Goal: Ask a question: Seek information or help from site administrators or community

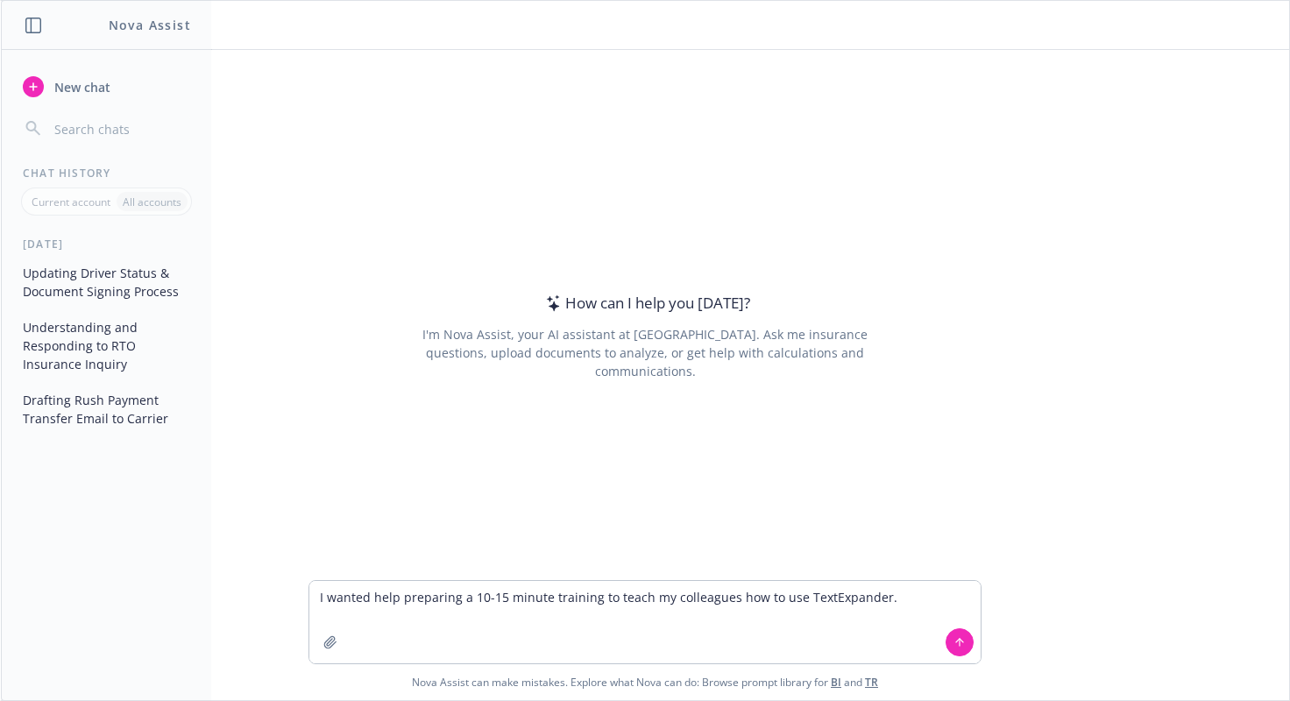
click at [906, 596] on textarea "I wanted help preparing a 10-15 minute training to teach my colleagues how to u…" at bounding box center [645, 622] width 672 height 82
type textarea "I wanted help preparing a 10-15 minute training to teach my colleagues how to u…"
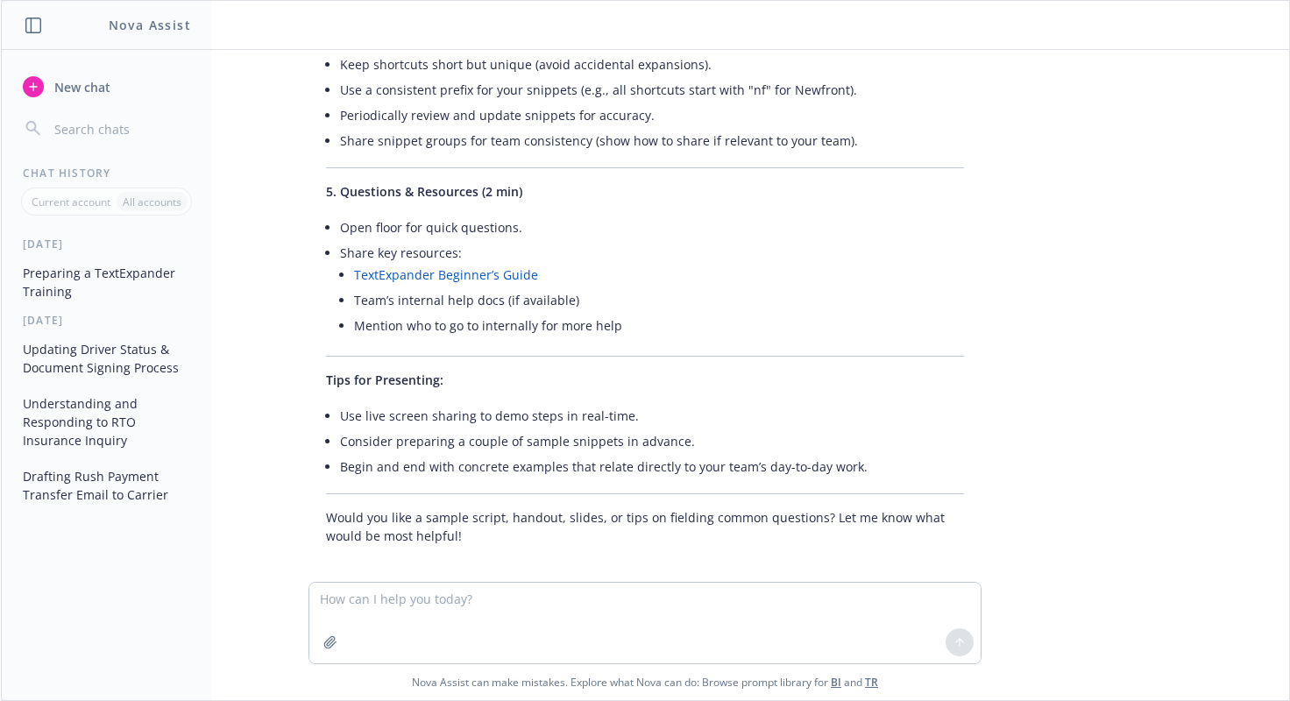
scroll to position [1014, 0]
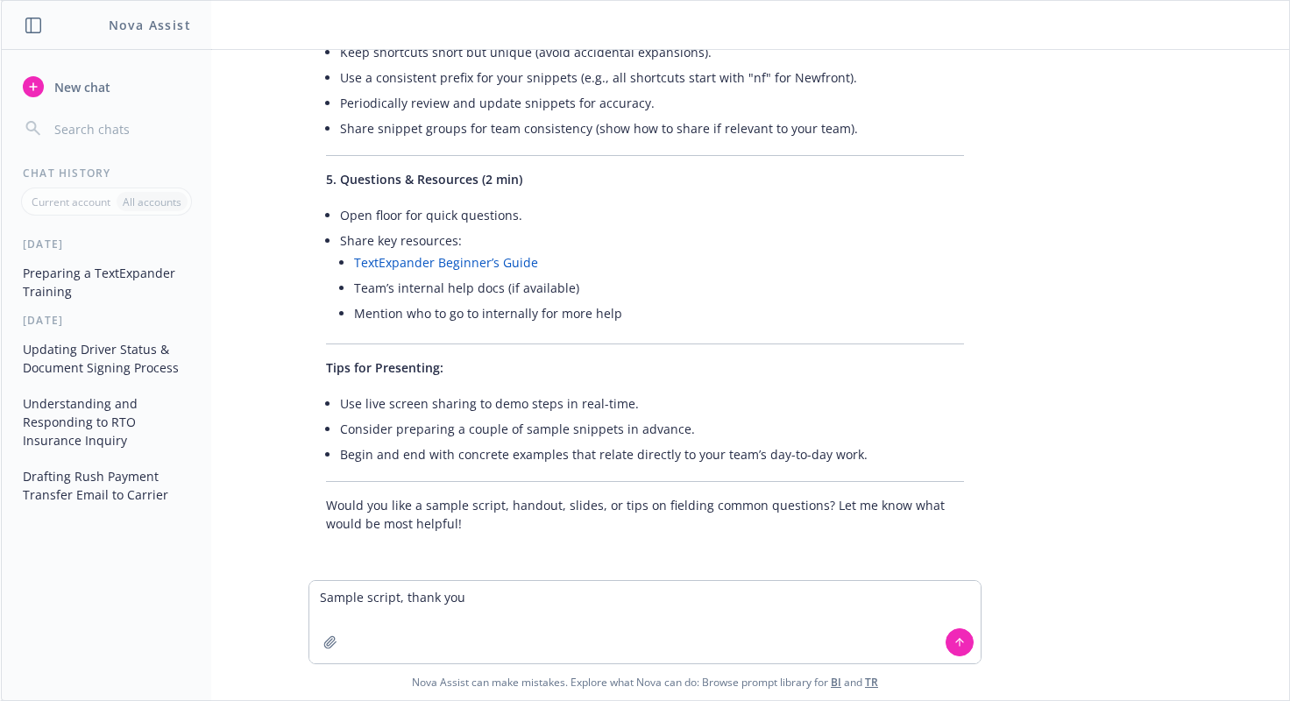
type textarea "Sample script, thank you!"
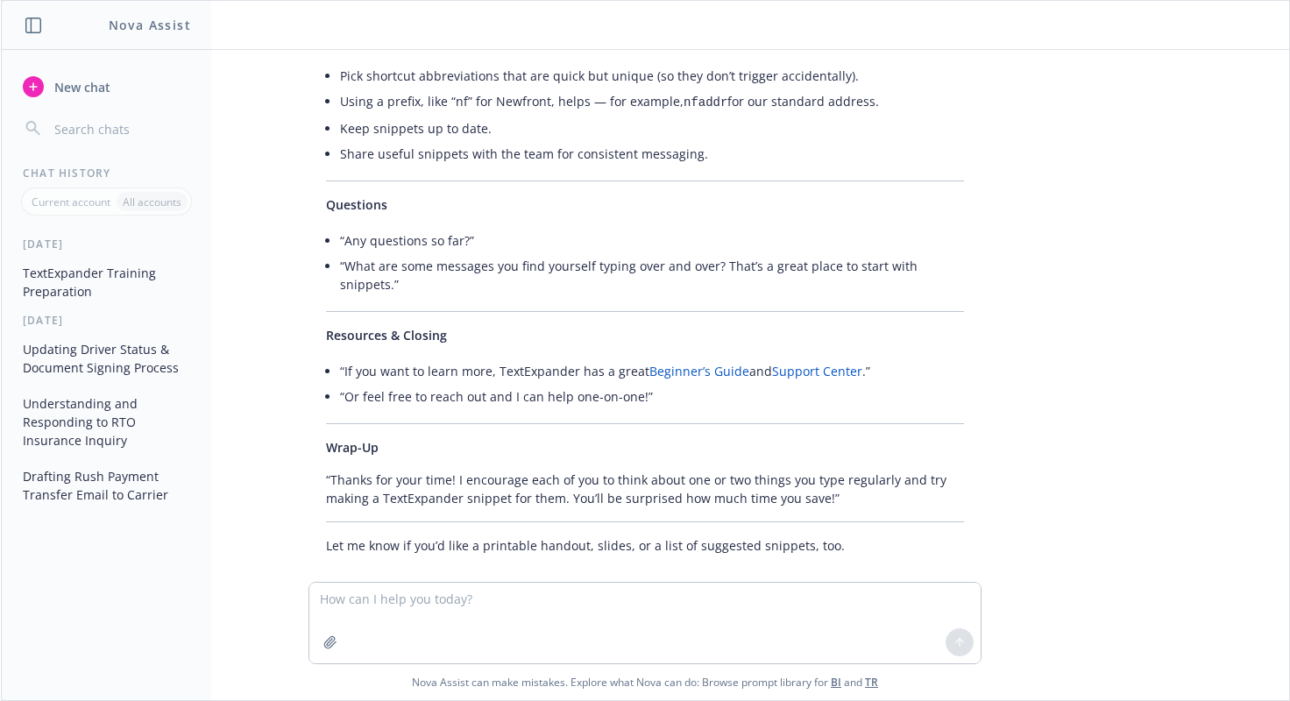
scroll to position [2669, 0]
drag, startPoint x: 1203, startPoint y: 293, endPoint x: 1106, endPoint y: 224, distance: 118.7
click at [1203, 293] on div "I wanted help preparing a 10-15 minute training to teach my colleagues how to u…" at bounding box center [645, 316] width 1289 height 532
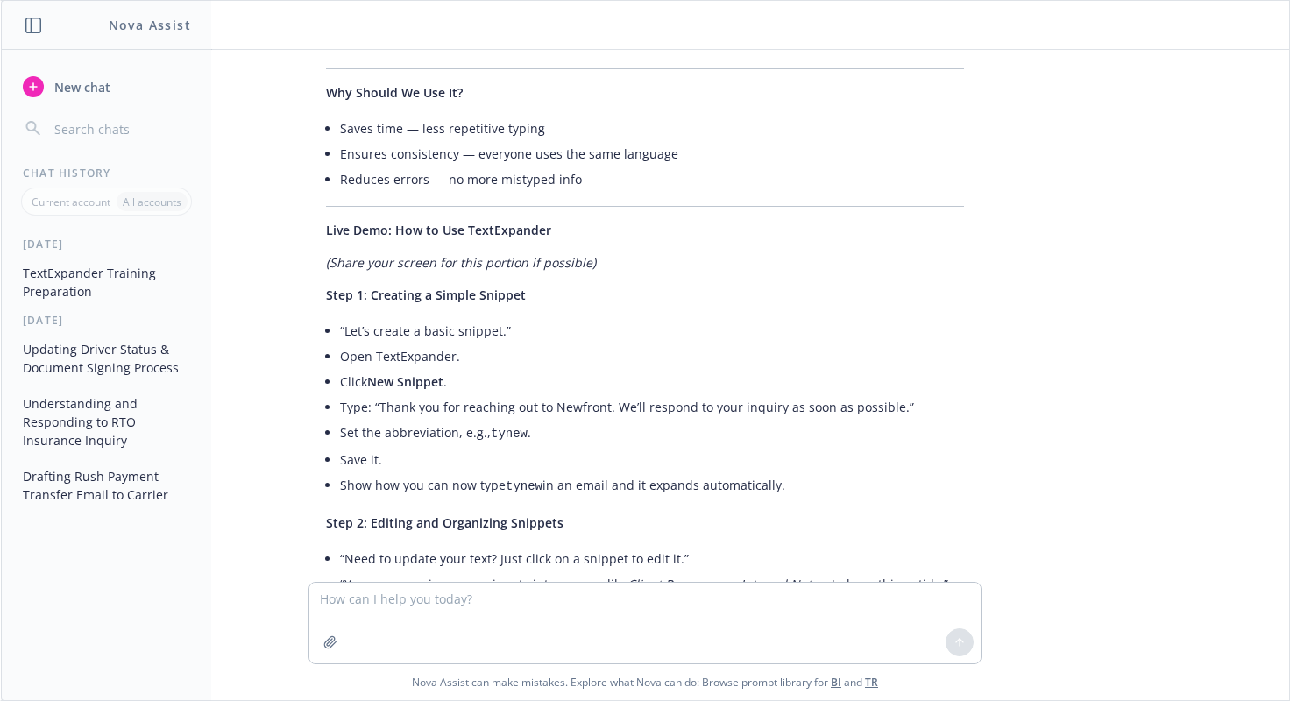
scroll to position [1967, 0]
